Goal: Find specific page/section: Find specific page/section

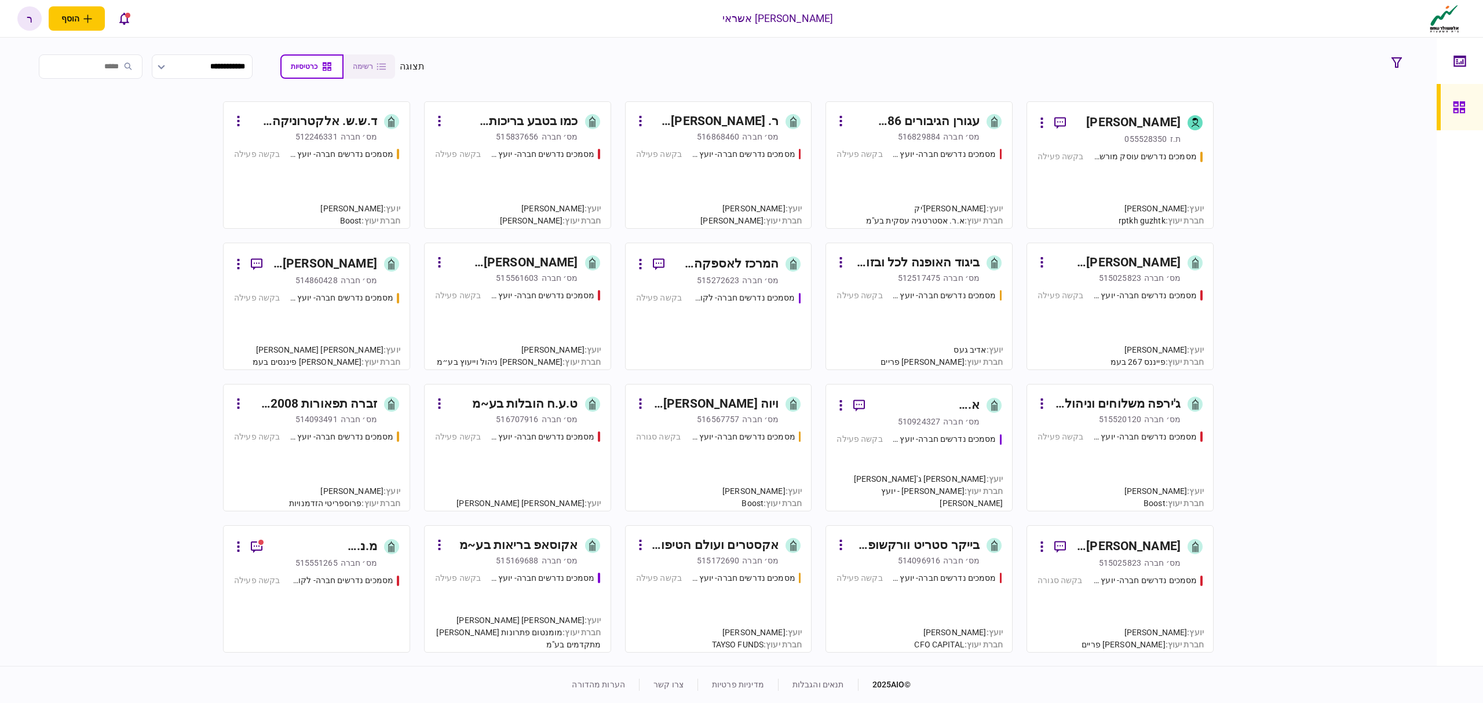
click at [536, 121] on div "כמו בטבע בריכות טבעיות בע~מ" at bounding box center [513, 121] width 130 height 19
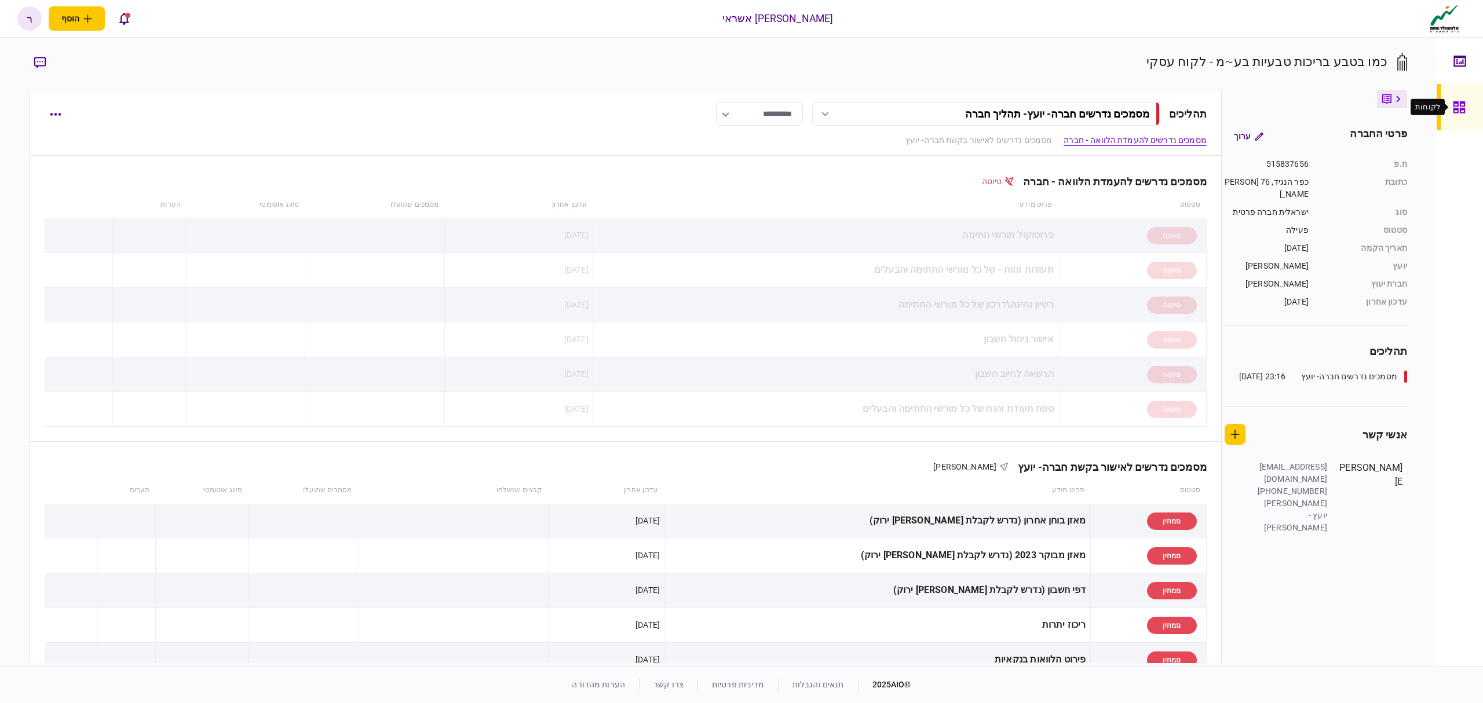
click at [1462, 96] on div at bounding box center [1462, 107] width 19 height 46
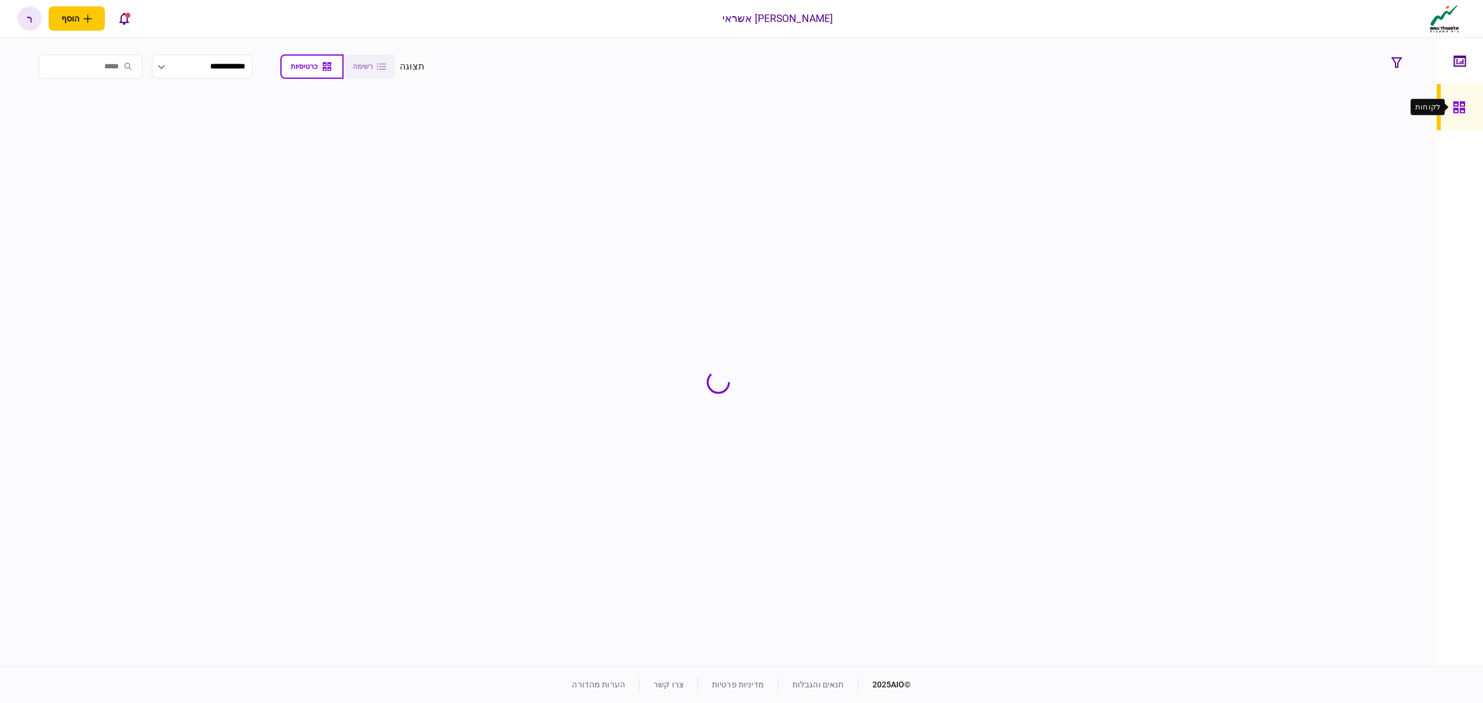
click at [112, 70] on input "search" at bounding box center [91, 66] width 104 height 24
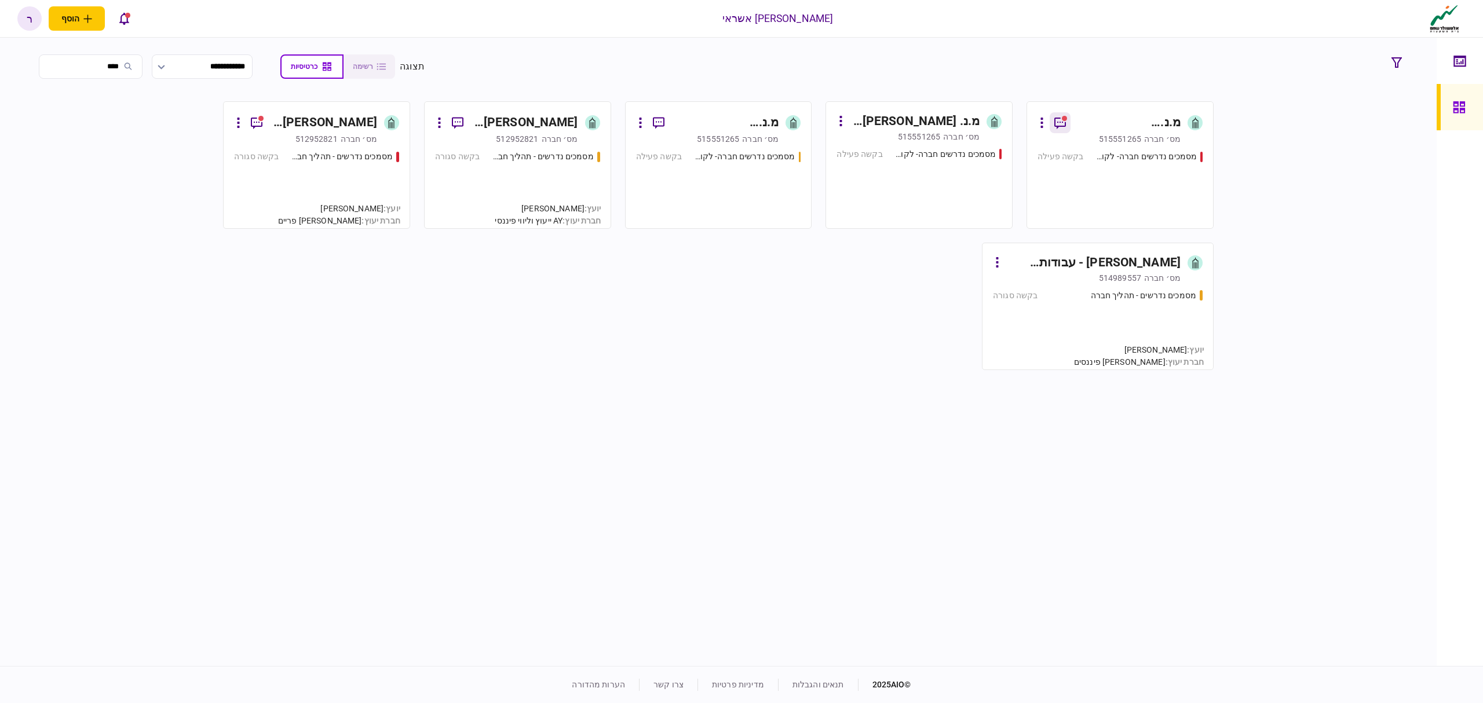
type input "****"
click at [1062, 116] on icon "button" at bounding box center [1060, 123] width 14 height 14
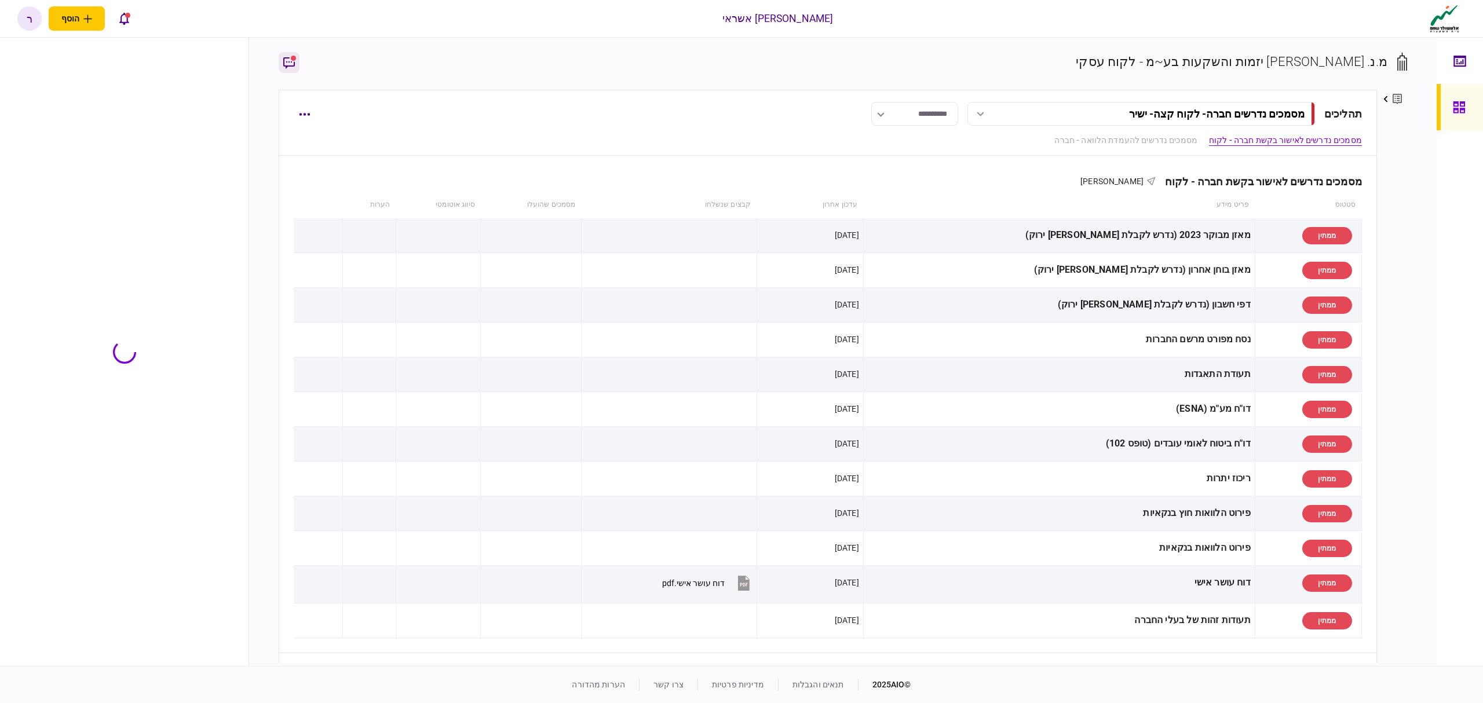
click at [292, 57] on rect "button" at bounding box center [293, 58] width 5 height 5
click at [193, 149] on span "מכתב דחיה_מ.נ מוזס.pdf" at bounding box center [145, 150] width 126 height 9
click at [1456, 119] on div at bounding box center [1462, 107] width 19 height 46
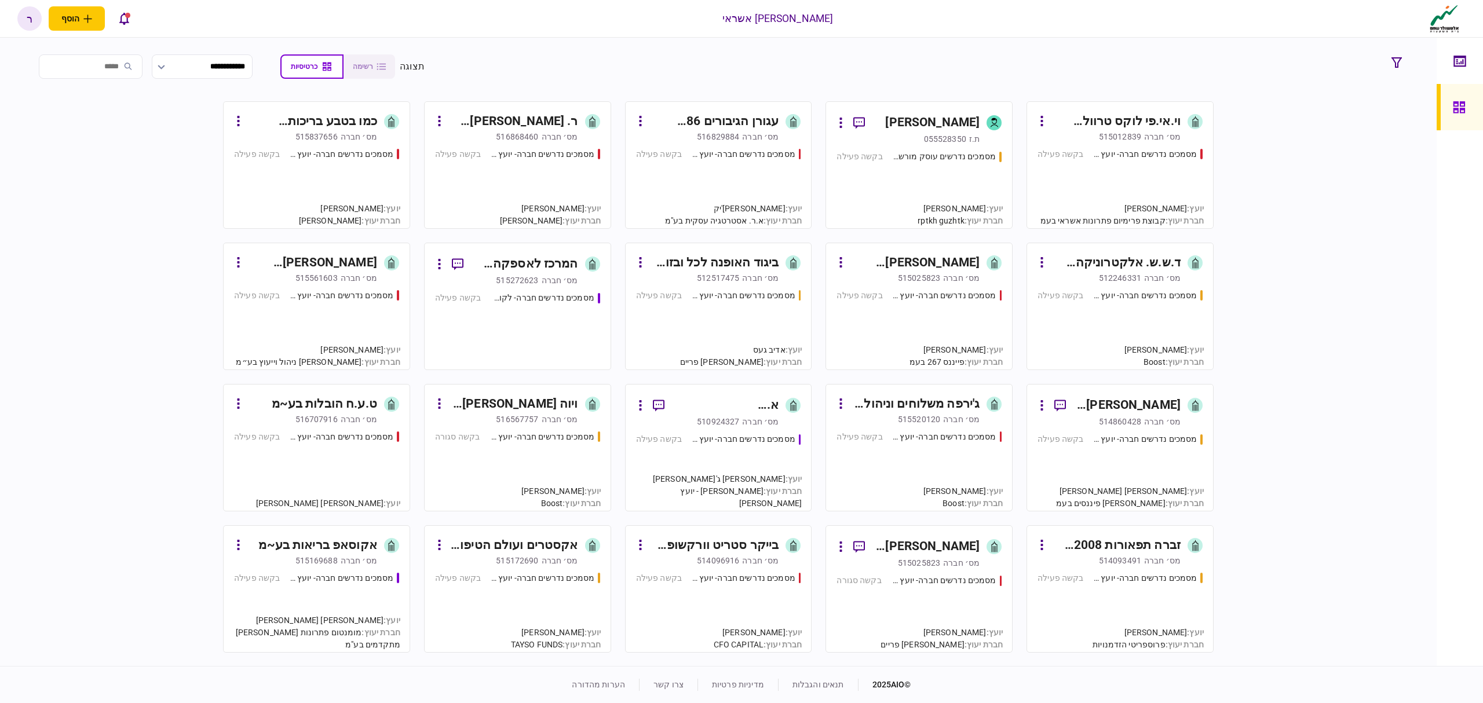
click at [348, 123] on div "כמו בטבע בריכות טבעיות בע~מ" at bounding box center [312, 121] width 130 height 19
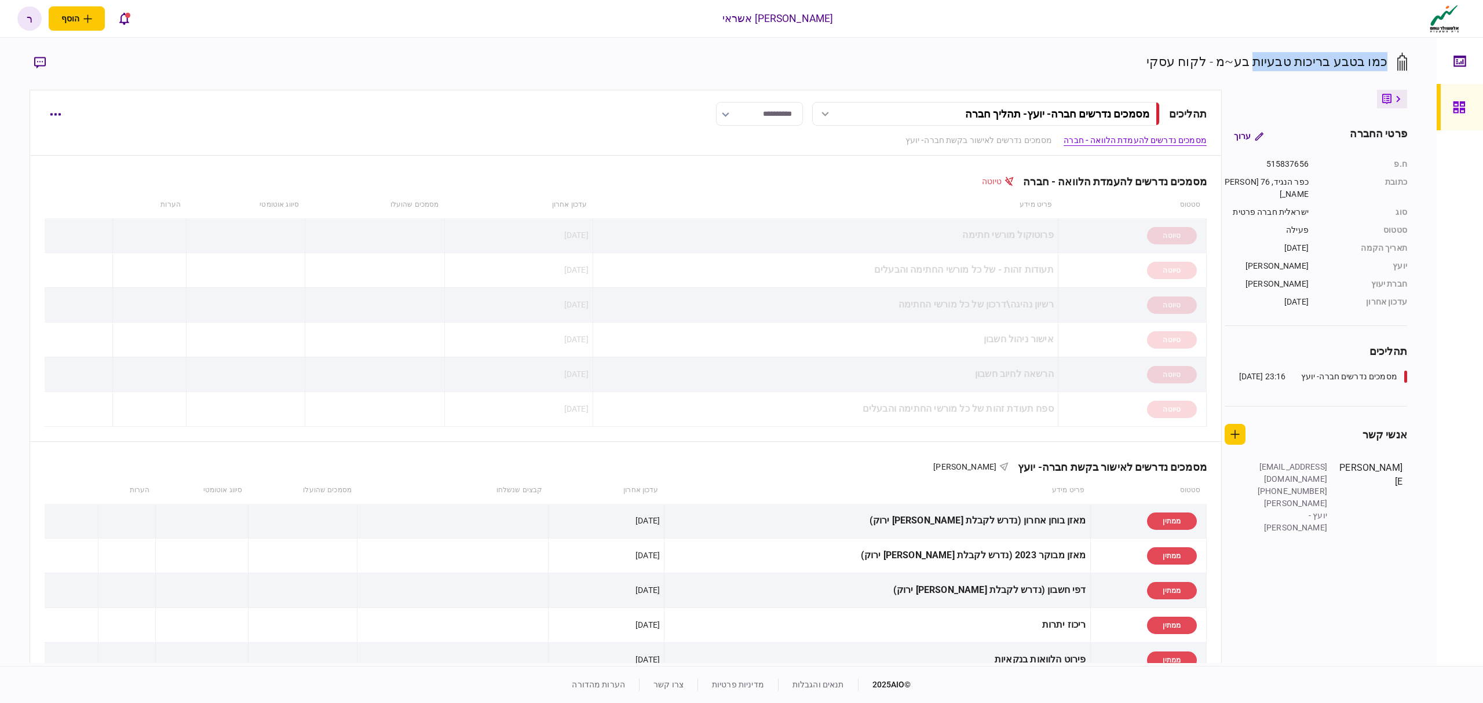
drag, startPoint x: 1387, startPoint y: 57, endPoint x: 1255, endPoint y: 57, distance: 132.1
click at [1255, 57] on div "כמו בטבע בריכות טבעיות בע~מ - לקוח עסקי" at bounding box center [1266, 61] width 241 height 19
drag, startPoint x: 1467, startPoint y: 107, endPoint x: 1475, endPoint y: 145, distance: 39.0
click at [1467, 107] on div at bounding box center [1462, 107] width 19 height 46
